Goal: Find specific page/section: Find specific page/section

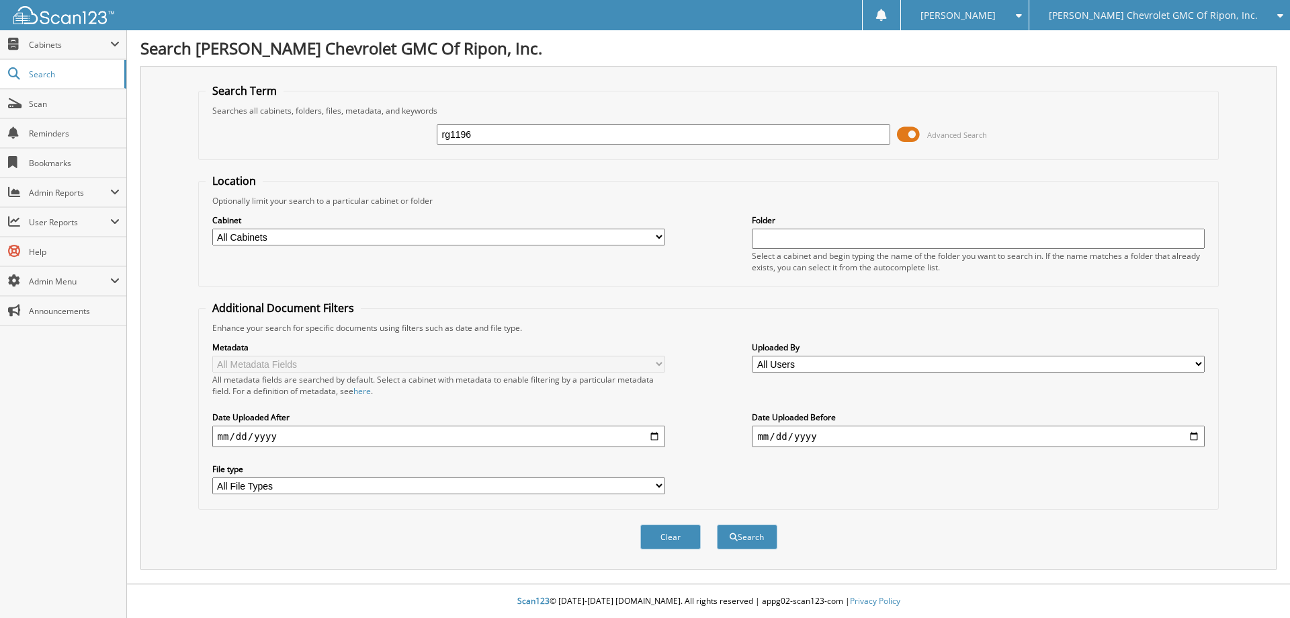
type input "rg1196"
click at [717, 524] on button "Search" at bounding box center [747, 536] width 60 height 25
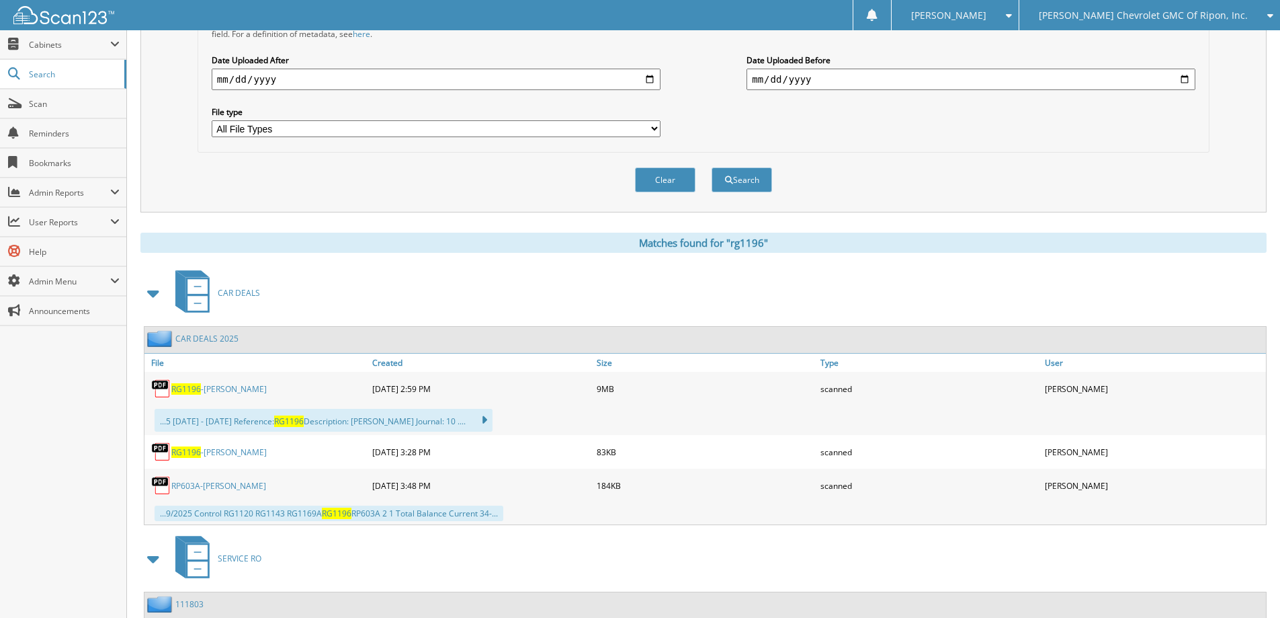
scroll to position [470, 0]
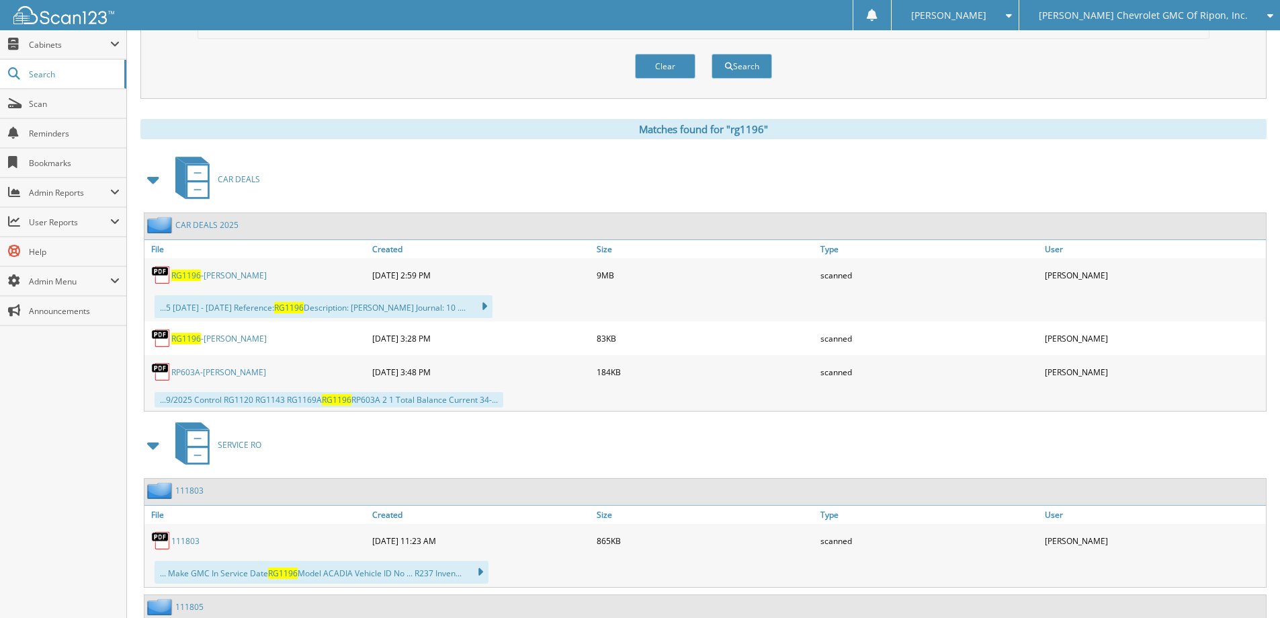
click at [231, 280] on link "RG1196 -[PERSON_NAME]" at bounding box center [218, 274] width 95 height 11
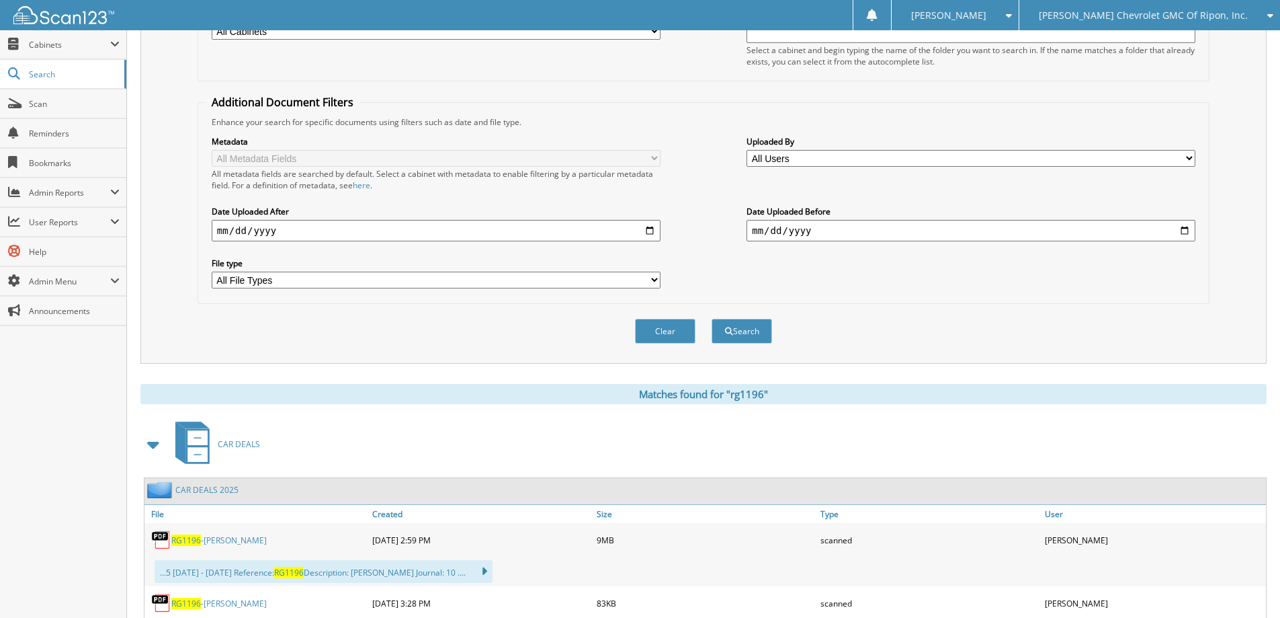
scroll to position [0, 0]
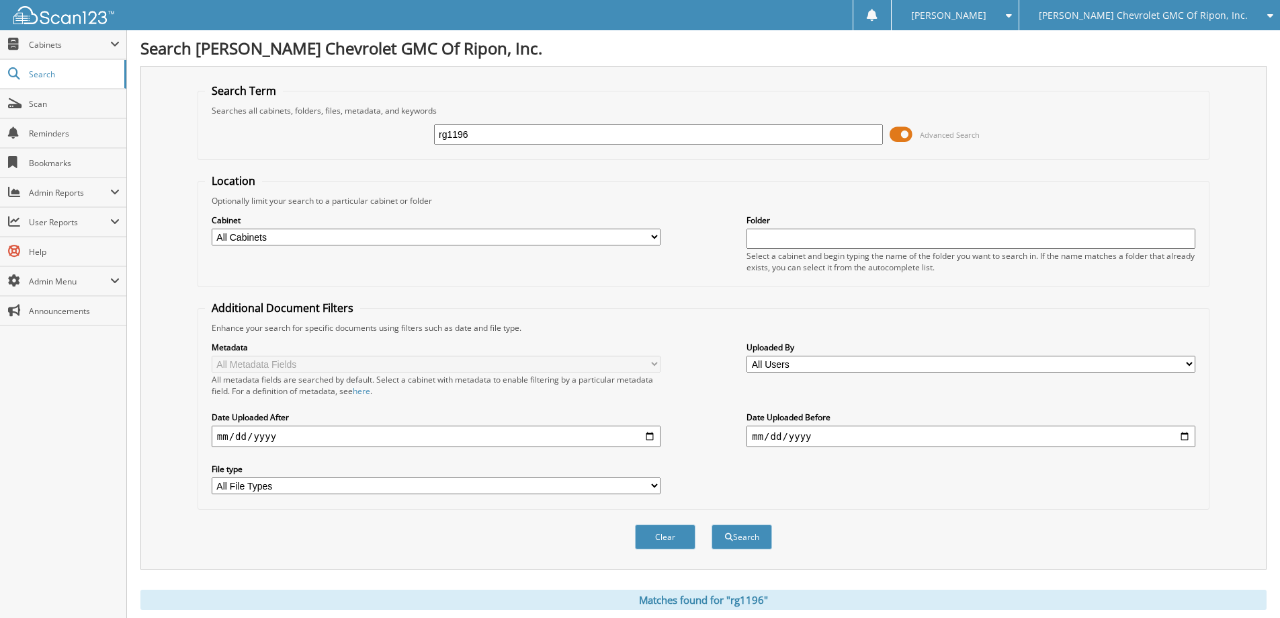
drag, startPoint x: 515, startPoint y: 139, endPoint x: 335, endPoint y: 138, distance: 180.1
click at [335, 138] on div "rg1196 Advanced Search" at bounding box center [703, 134] width 997 height 36
type input "RP647A"
click at [712, 524] on button "Search" at bounding box center [742, 536] width 60 height 25
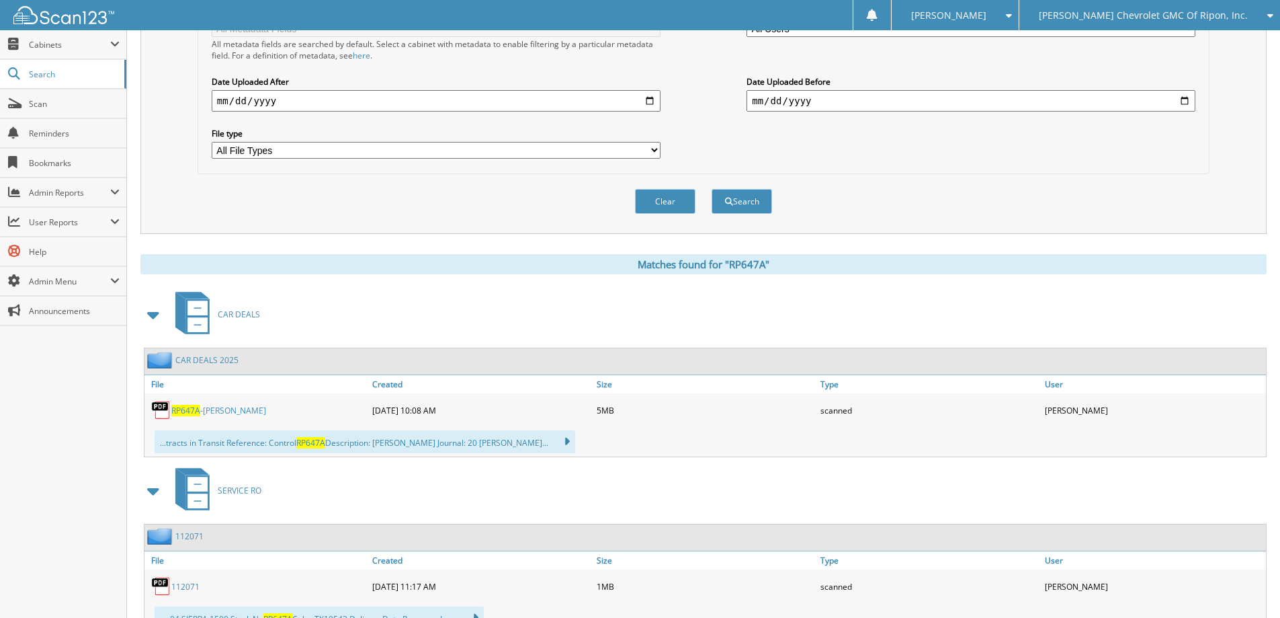
scroll to position [336, 0]
click at [192, 413] on span "RP647A" at bounding box center [185, 409] width 29 height 11
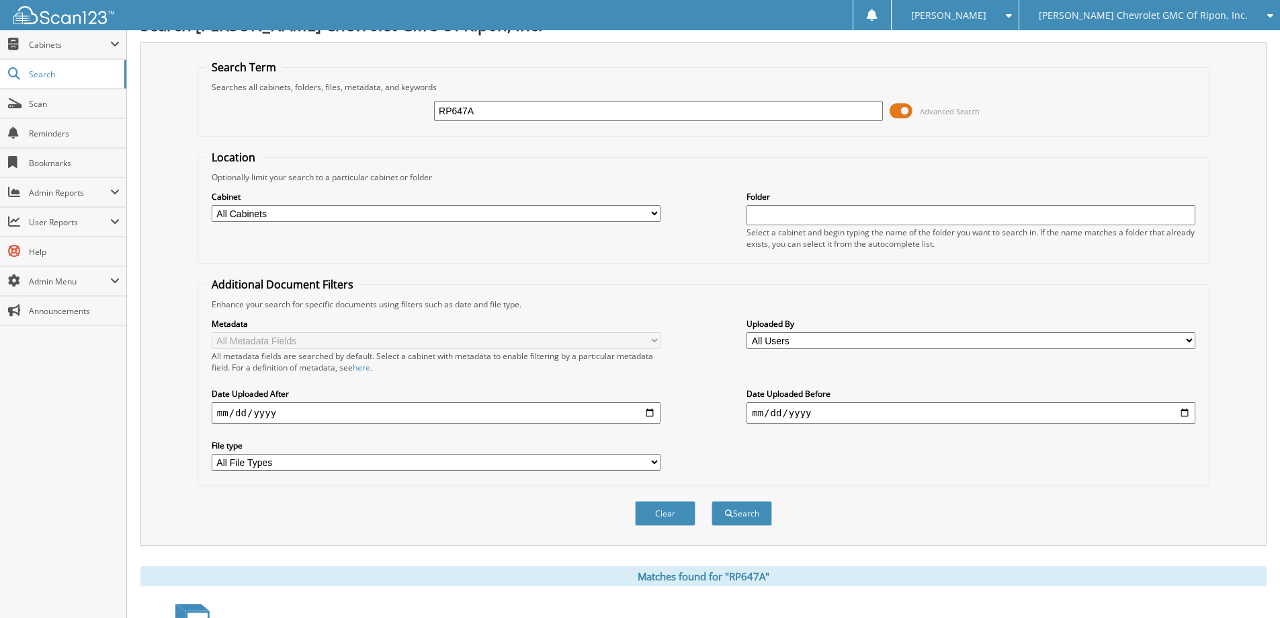
scroll to position [0, 0]
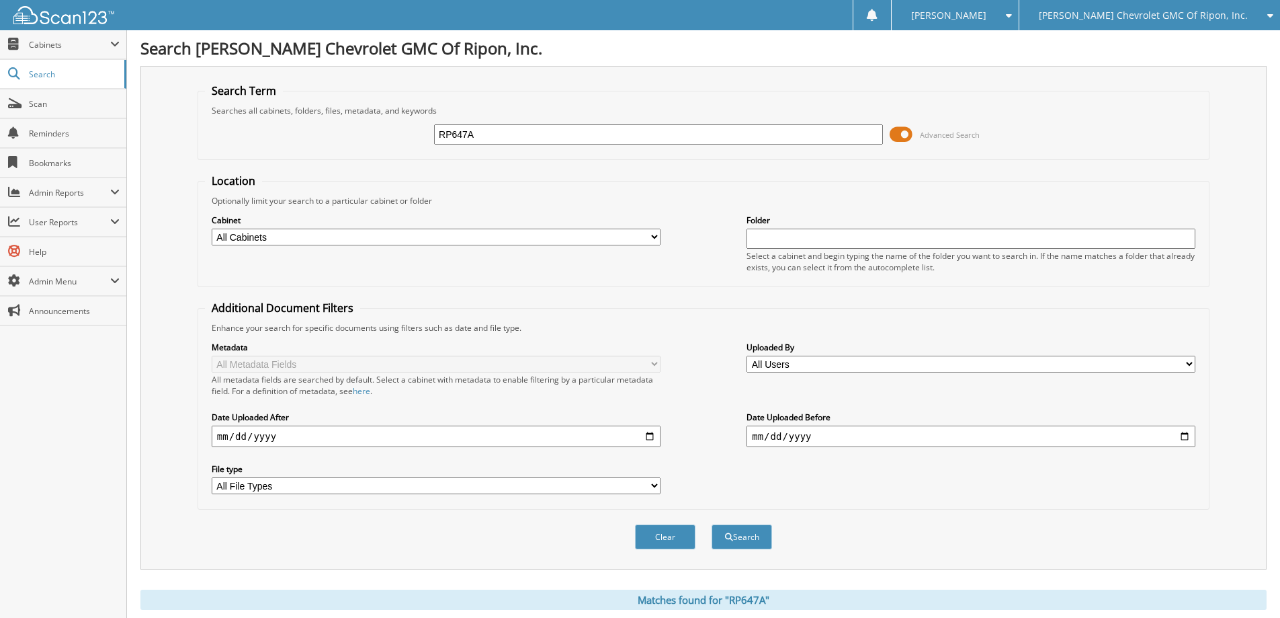
drag, startPoint x: 499, startPoint y: 132, endPoint x: 296, endPoint y: 129, distance: 202.3
click at [296, 129] on div "RP647A Advanced Search" at bounding box center [703, 134] width 997 height 36
type input "RG1052"
click at [712, 524] on button "Search" at bounding box center [742, 536] width 60 height 25
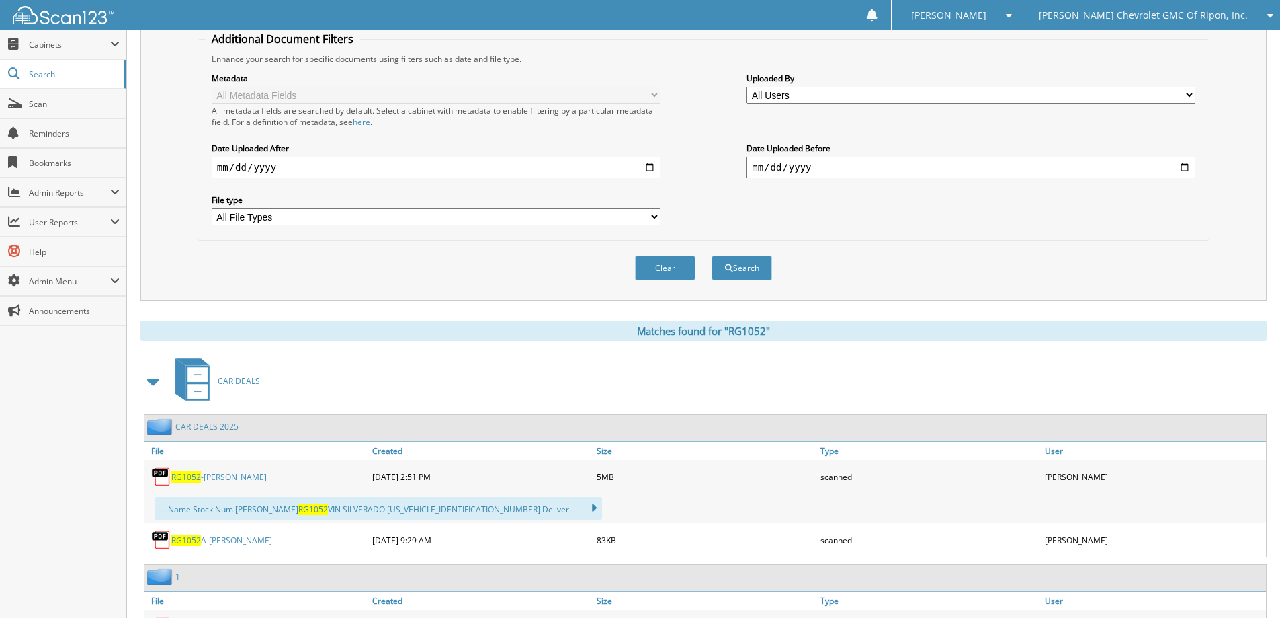
click at [199, 478] on span "RG1052" at bounding box center [186, 476] width 30 height 11
click at [1019, 5] on div "Tonya S. Settings Logout" at bounding box center [955, 15] width 128 height 30
